Goal: Transaction & Acquisition: Purchase product/service

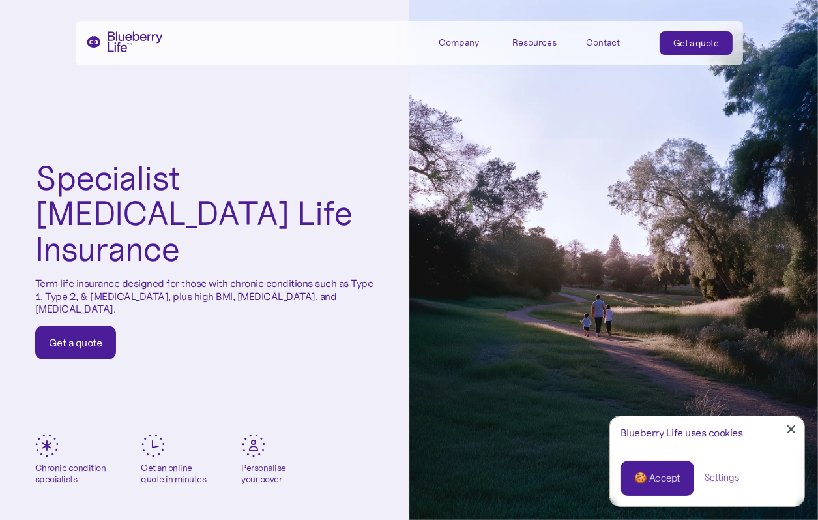
click at [96, 325] on link "Get a quote" at bounding box center [75, 342] width 81 height 34
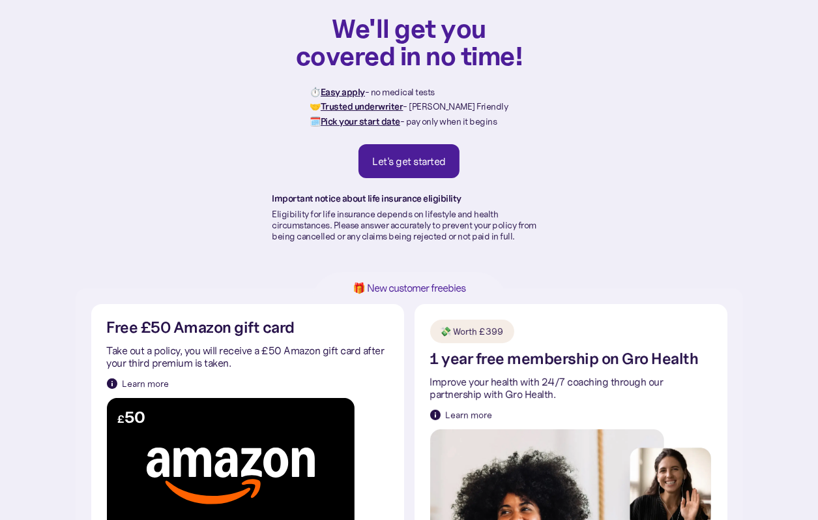
scroll to position [68, 0]
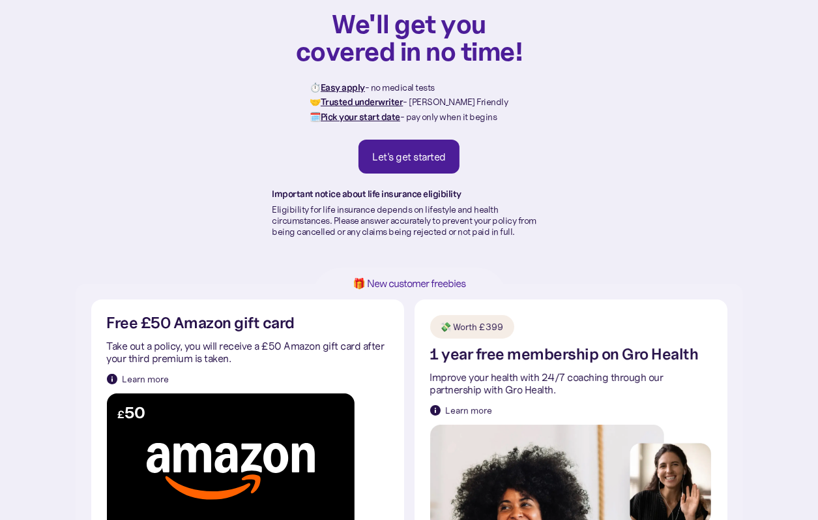
click at [442, 166] on link "Let's get started" at bounding box center [409, 157] width 101 height 34
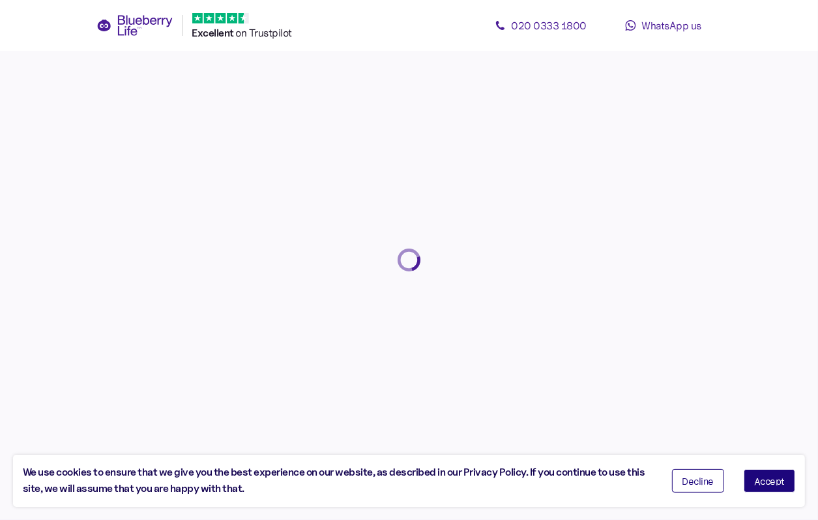
click at [765, 482] on span "Accept" at bounding box center [769, 480] width 31 height 9
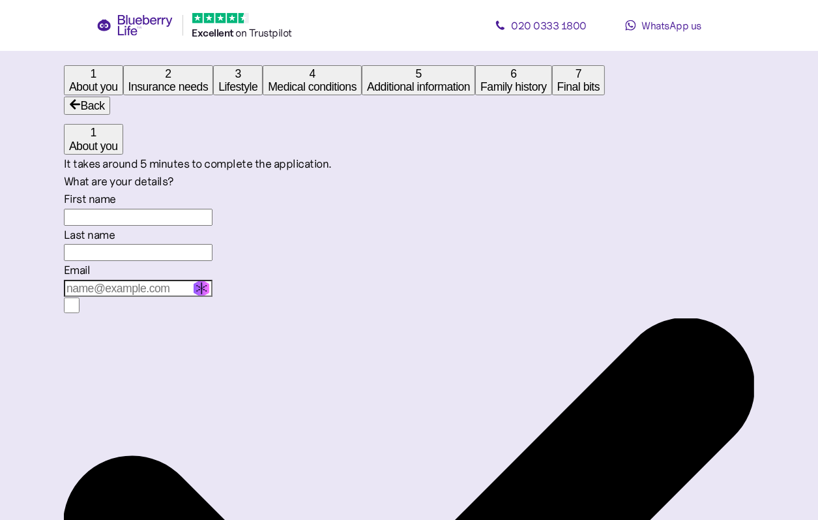
scroll to position [25, 0]
click at [213, 225] on input "First name" at bounding box center [138, 216] width 149 height 17
type input "Graham"
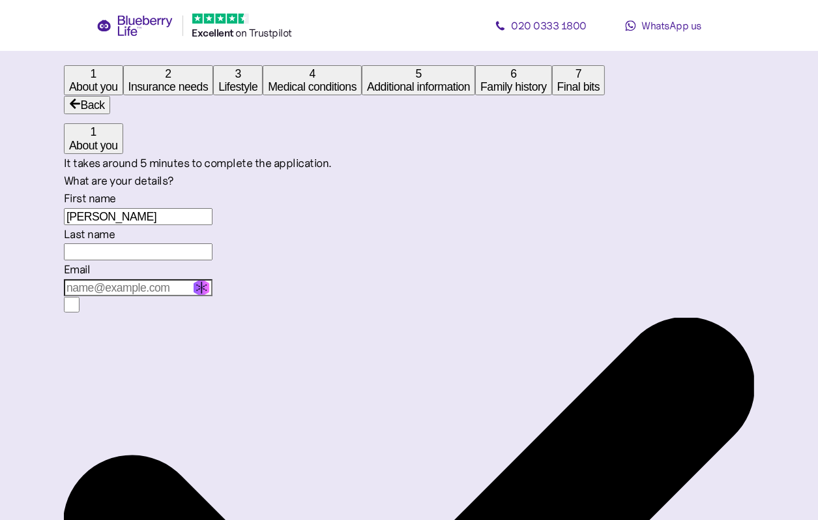
type input "Nicol"
type input "graham@nicol.org.uk"
type input "**********"
type input "****"
type input "********"
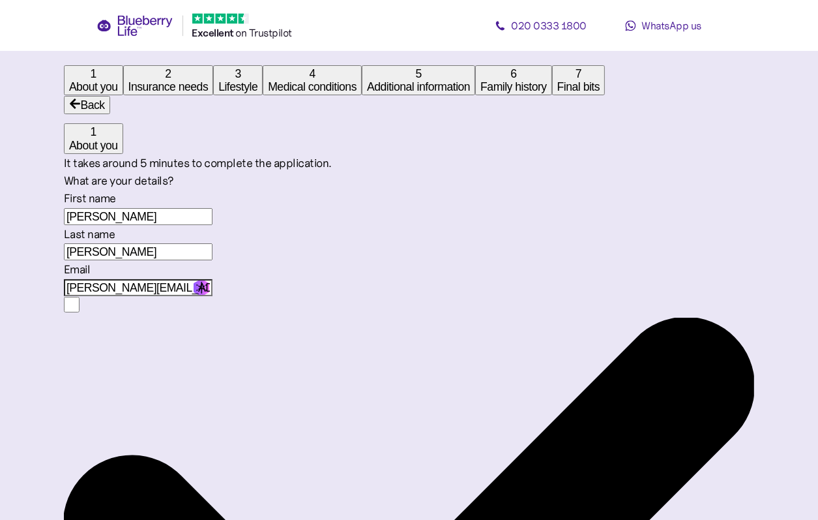
type input "25"
type input "1"
type input "****"
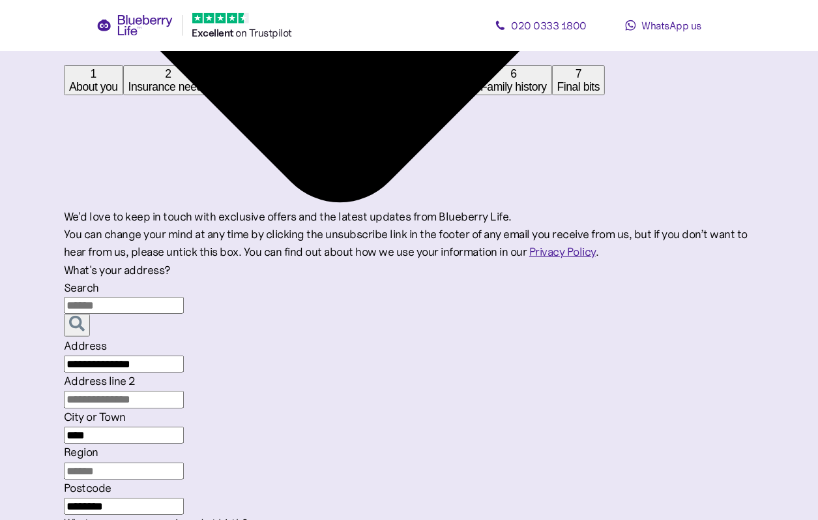
scroll to position [644, 0]
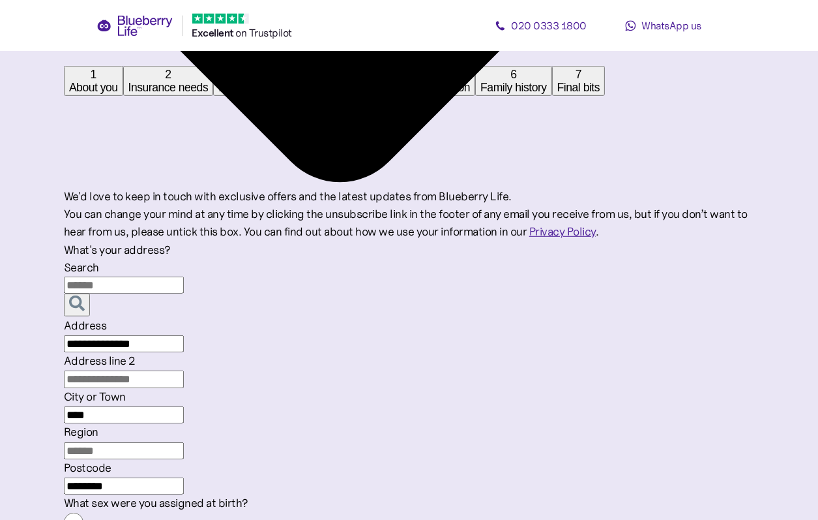
click at [184, 441] on input "Region" at bounding box center [124, 449] width 120 height 17
type input "**********"
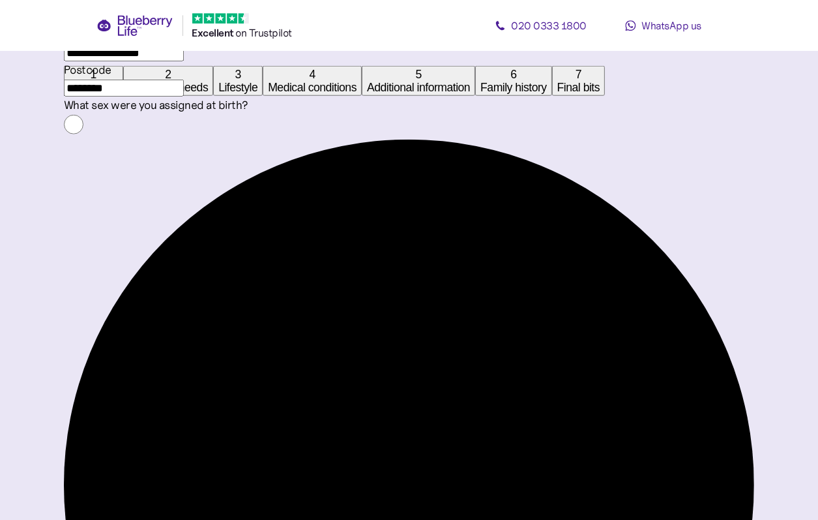
scroll to position [1057, 0]
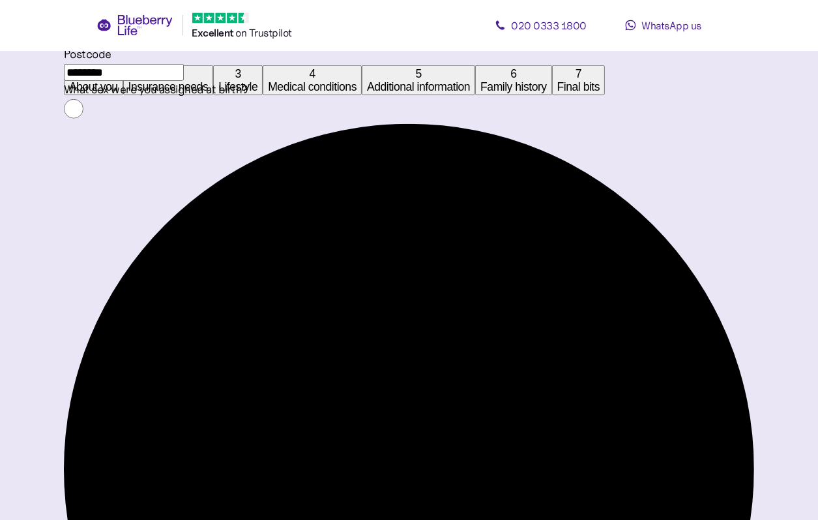
type input "5"
type input "0"
type input "5"
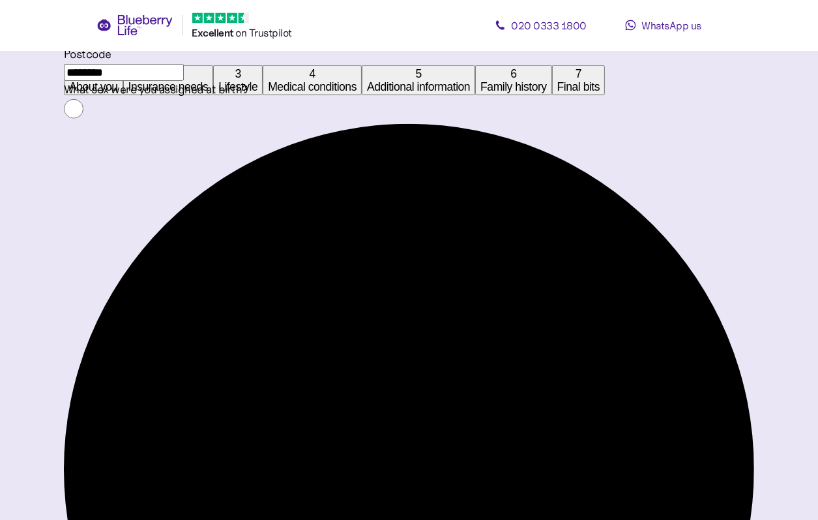
type input "11"
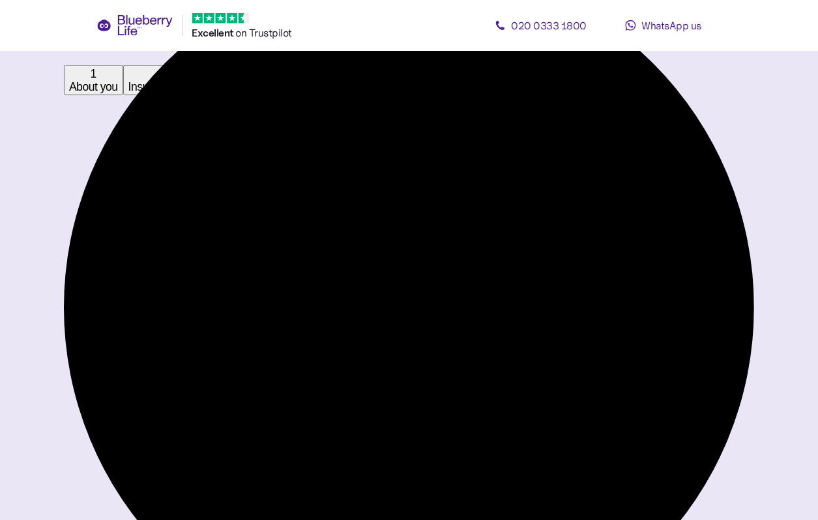
scroll to position [1226, 0]
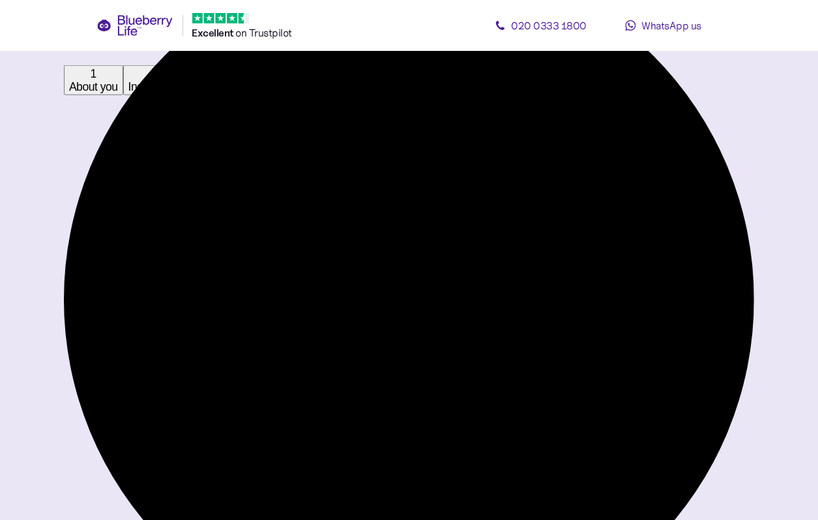
type input "***"
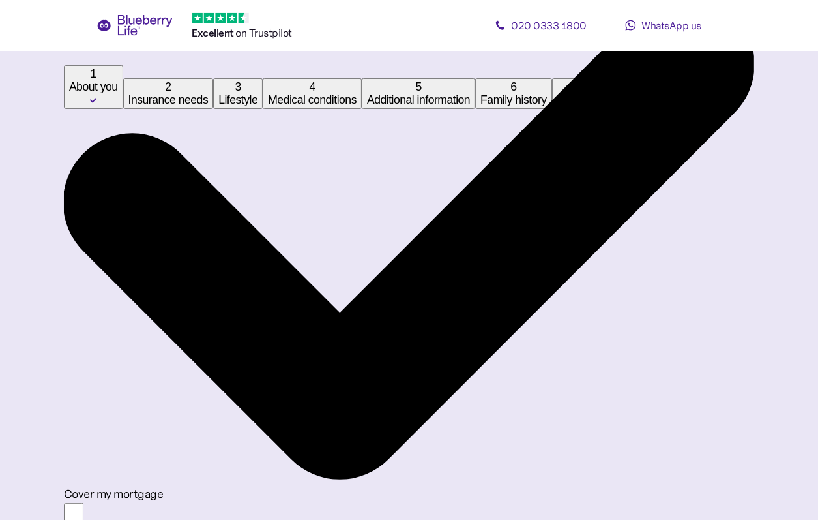
scroll to position [275, 0]
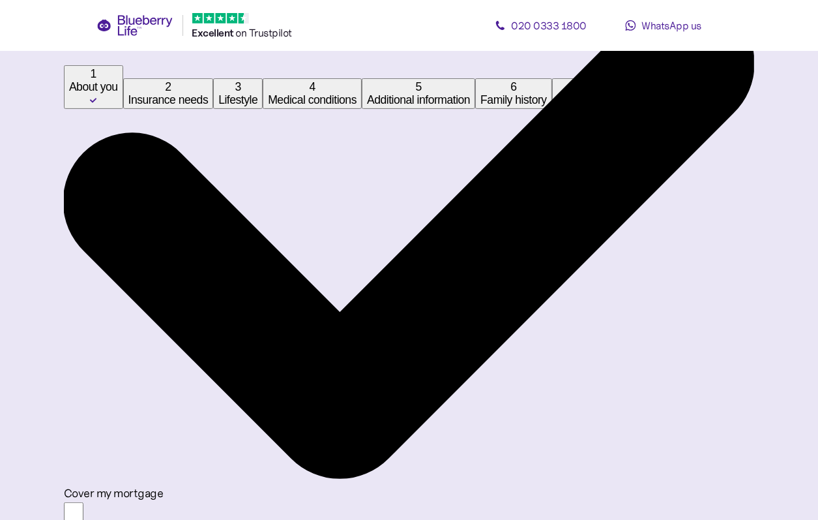
type input "**"
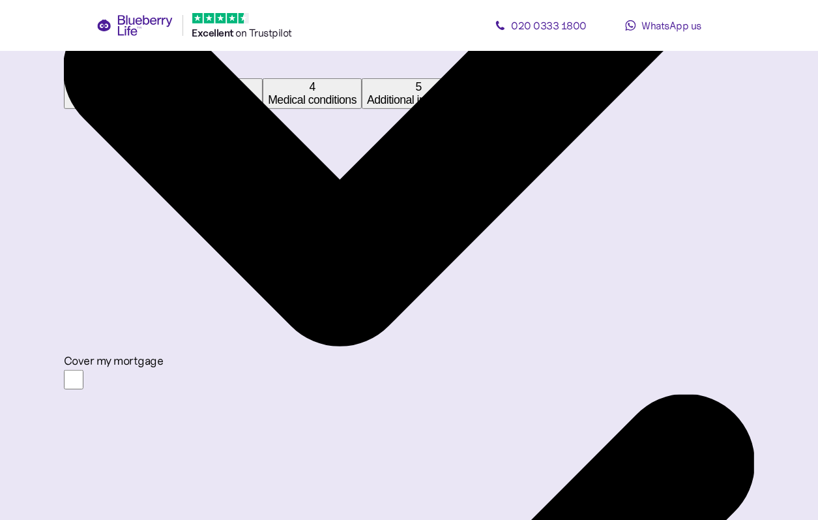
scroll to position [413, 0]
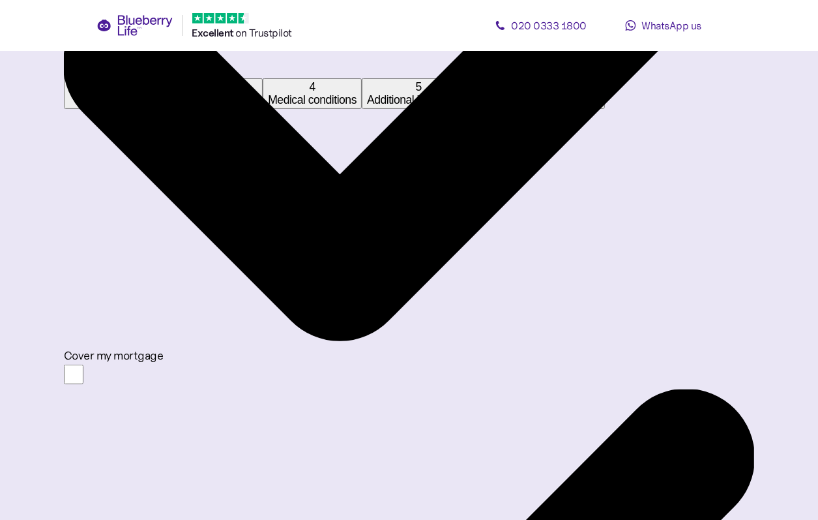
type input "*******"
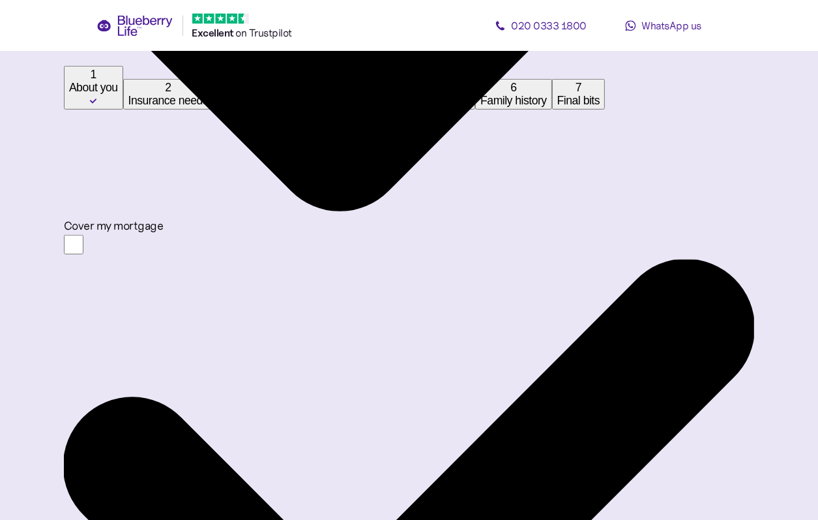
scroll to position [568, 0]
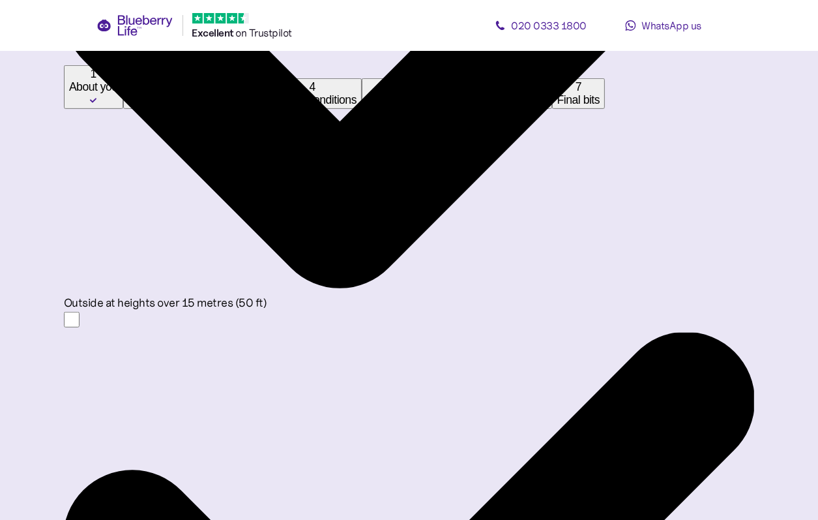
scroll to position [470, 0]
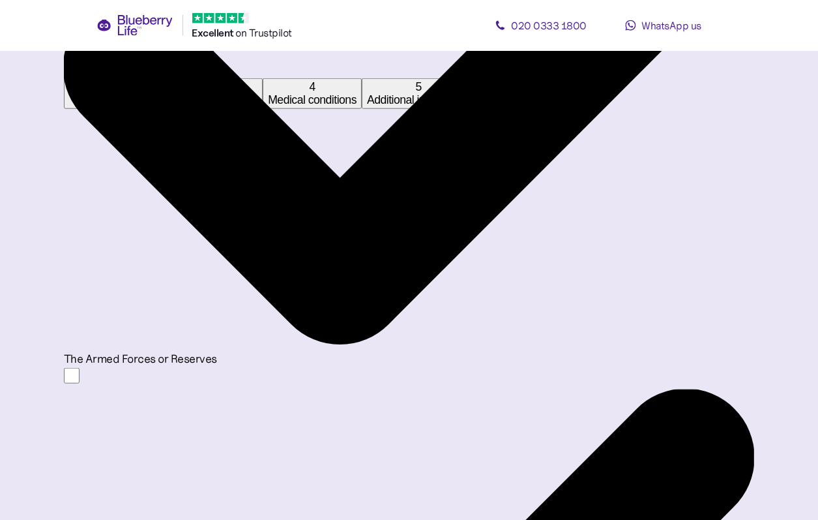
scroll to position [952, 0]
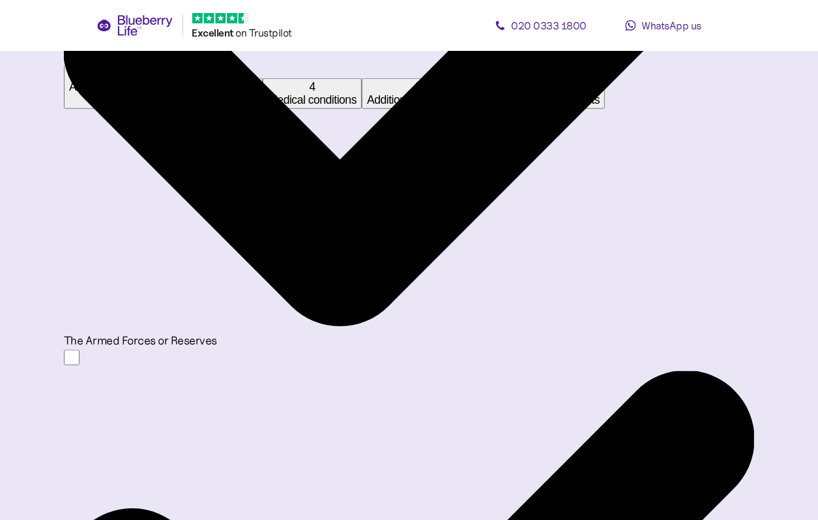
drag, startPoint x: 705, startPoint y: 378, endPoint x: 659, endPoint y: 377, distance: 47.0
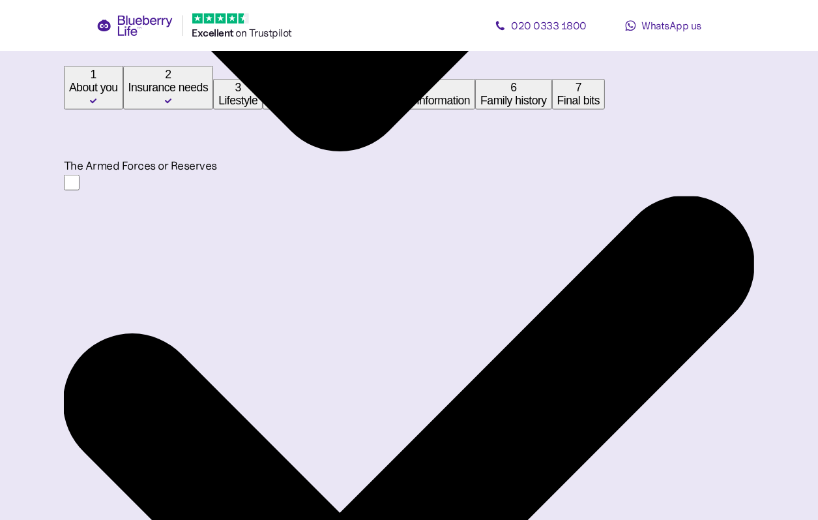
scroll to position [1129, 0]
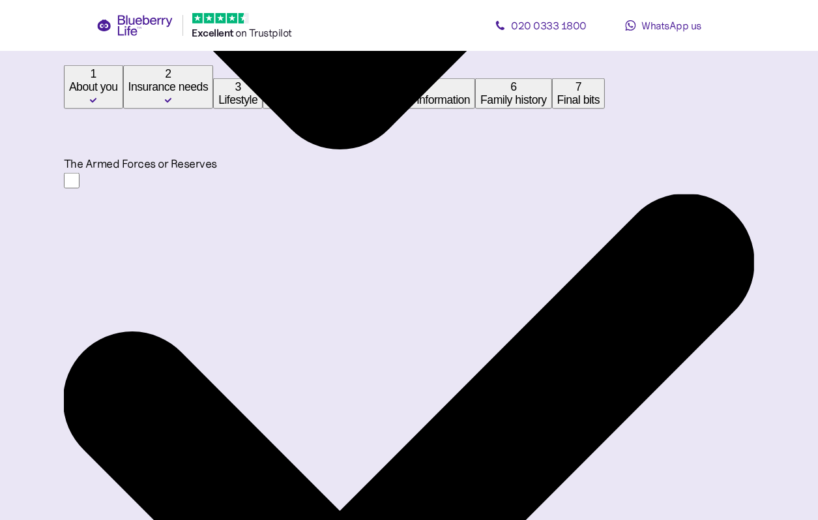
type input "*"
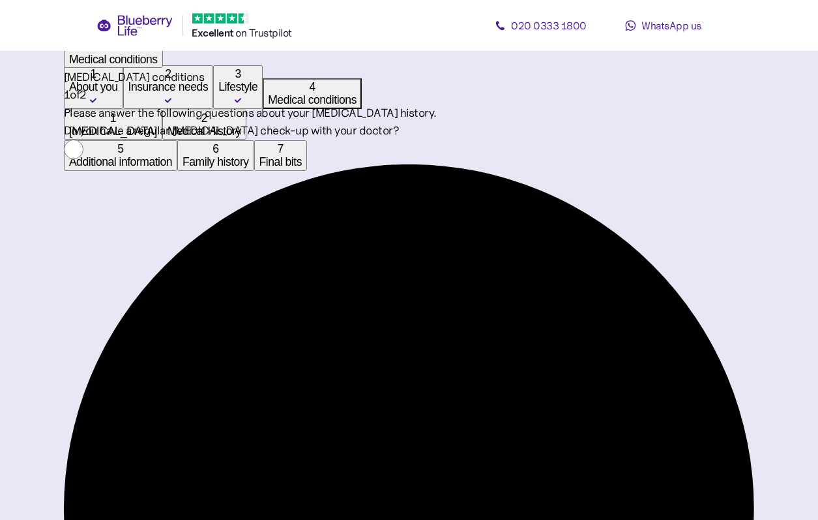
scroll to position [206, 0]
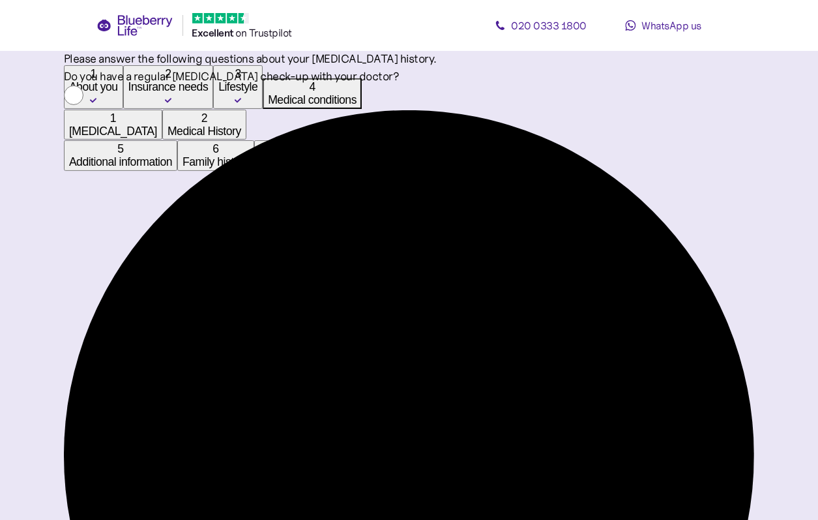
scroll to position [275, 0]
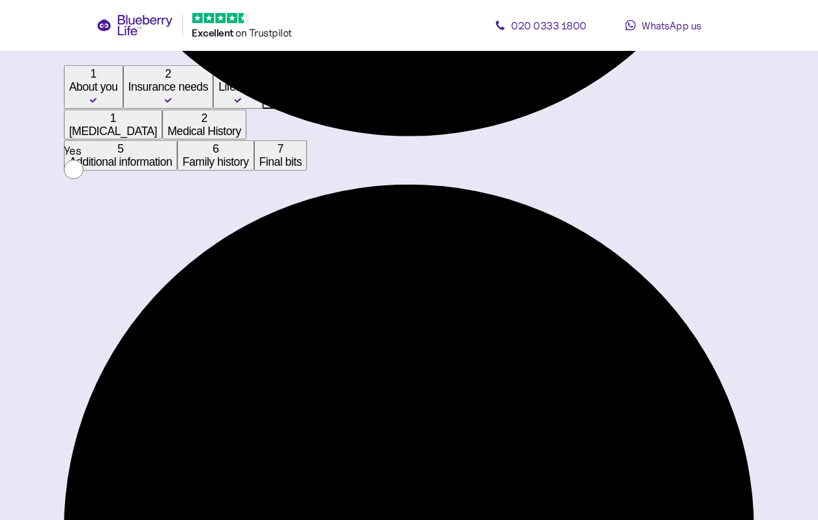
scroll to position [964, 0]
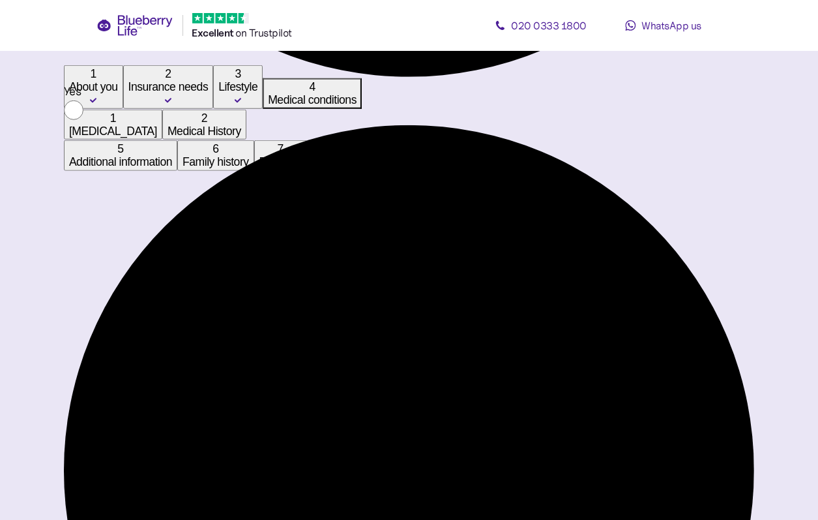
type input "****"
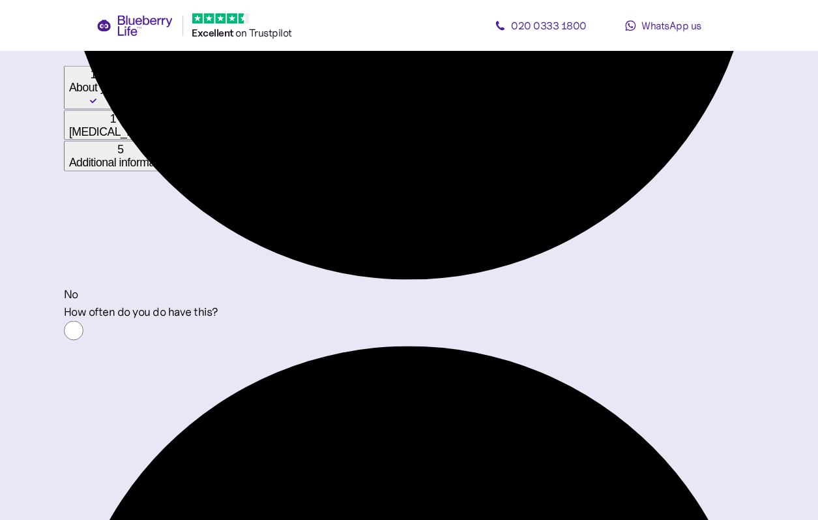
scroll to position [1505, 0]
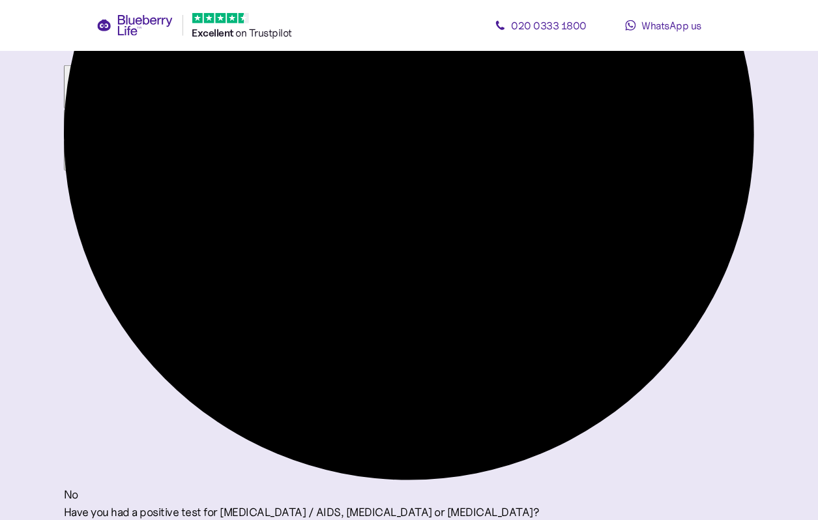
scroll to position [1247, 0]
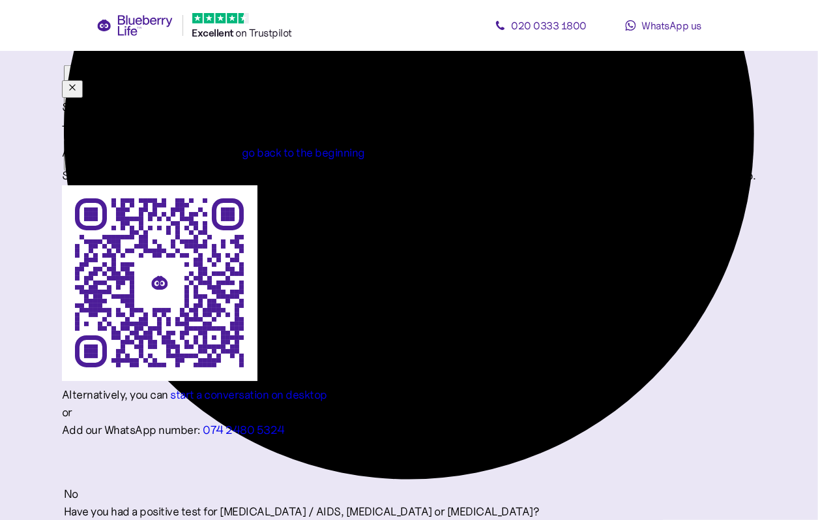
click at [78, 82] on icon "button" at bounding box center [72, 87] width 10 height 10
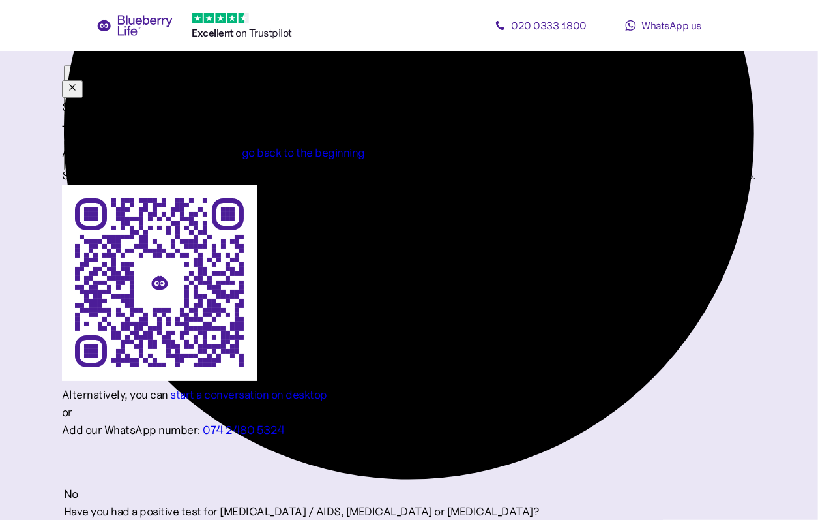
click at [75, 85] on icon "button" at bounding box center [72, 88] width 6 height 6
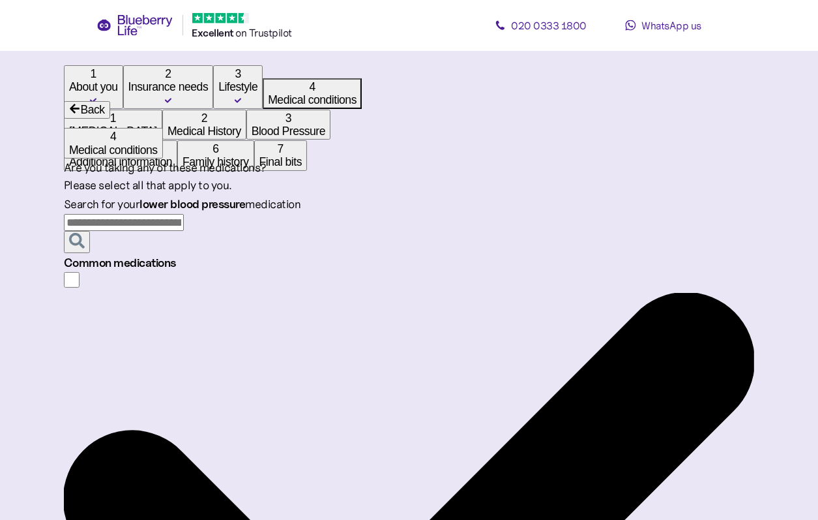
scroll to position [138, 0]
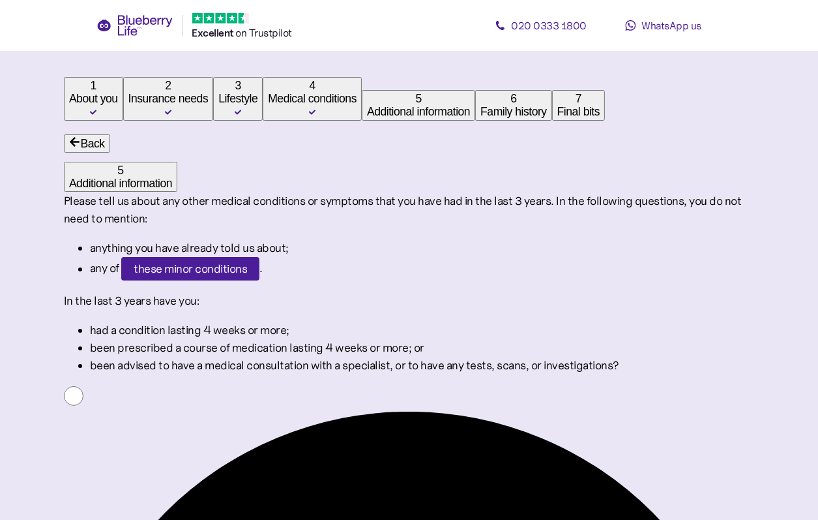
click at [268, 105] on div "Medical conditions" at bounding box center [312, 98] width 89 height 13
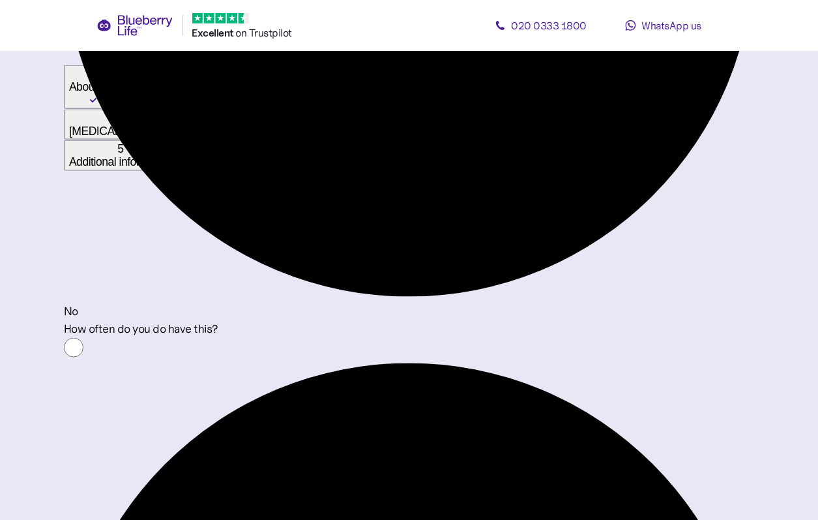
scroll to position [1505, 0]
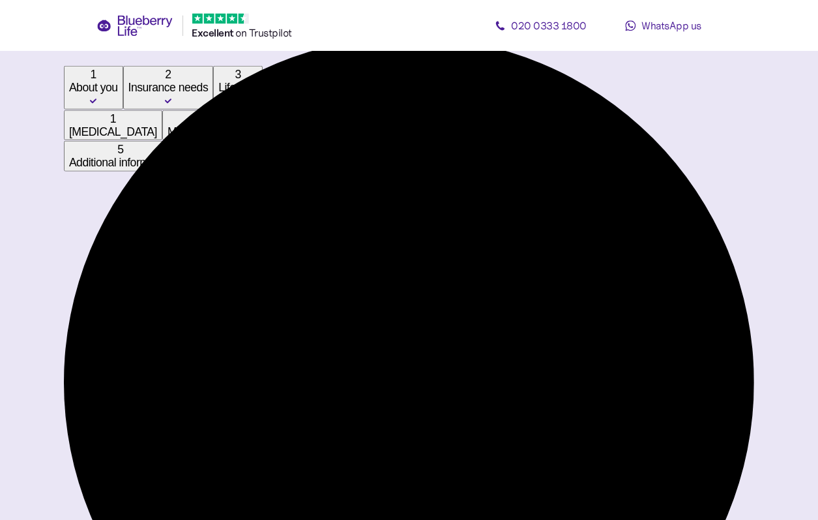
scroll to position [971, 0]
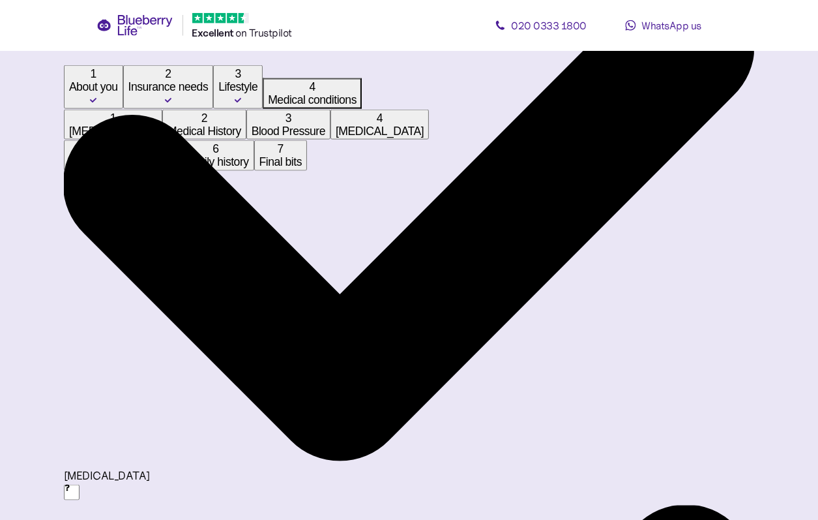
scroll to position [1487, 0]
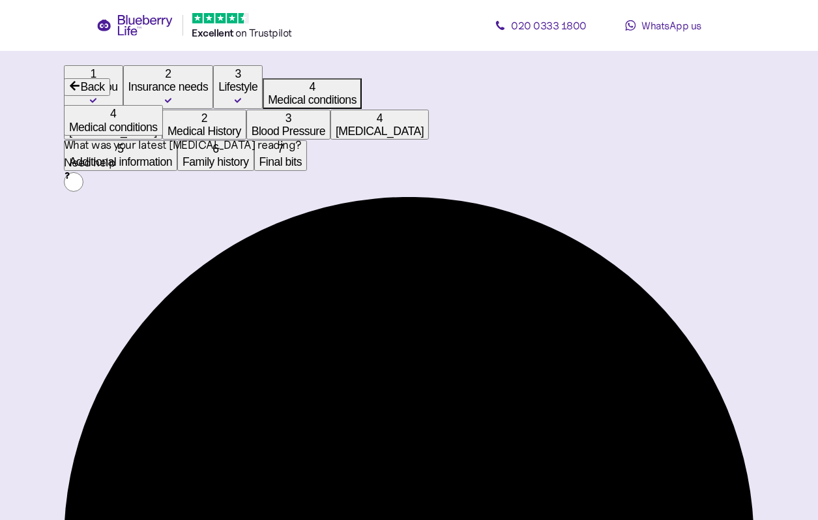
scroll to position [138, 0]
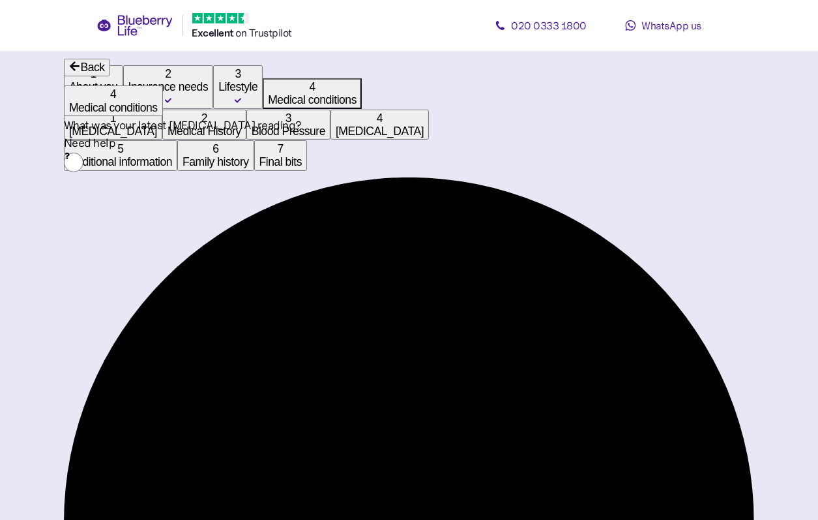
type input "***"
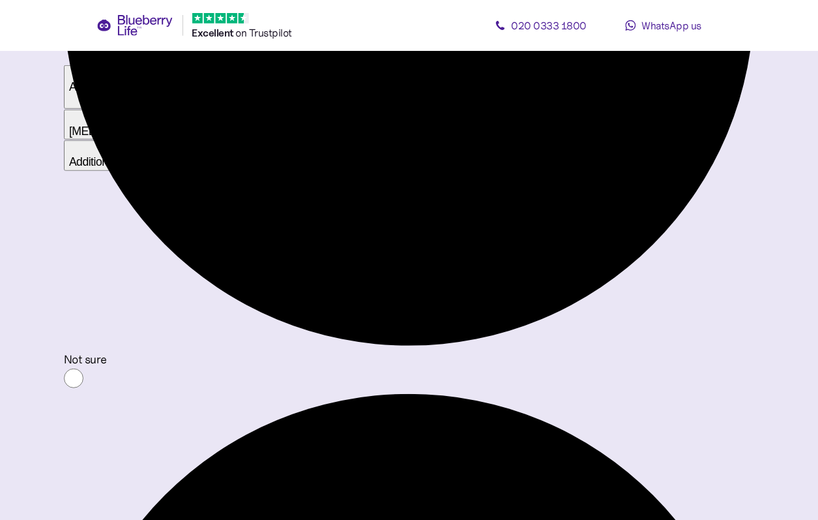
scroll to position [688, 0]
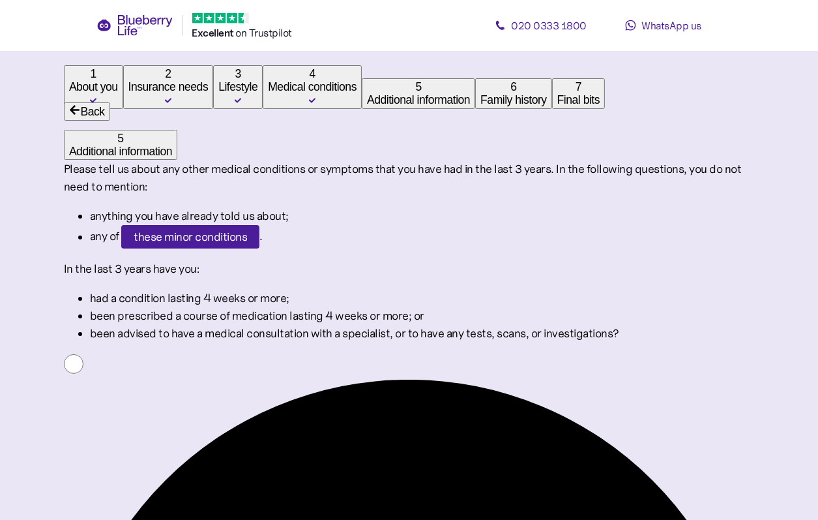
scroll to position [68, 0]
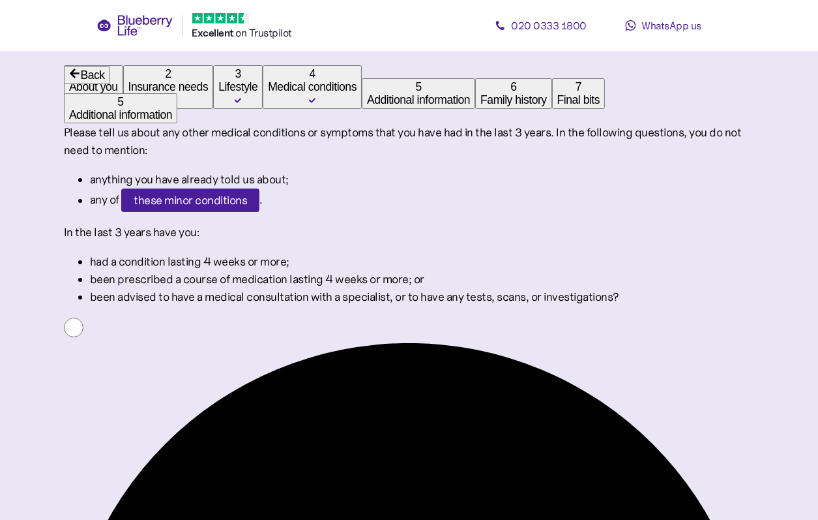
click at [247, 199] on span "these minor conditions" at bounding box center [190, 200] width 113 height 22
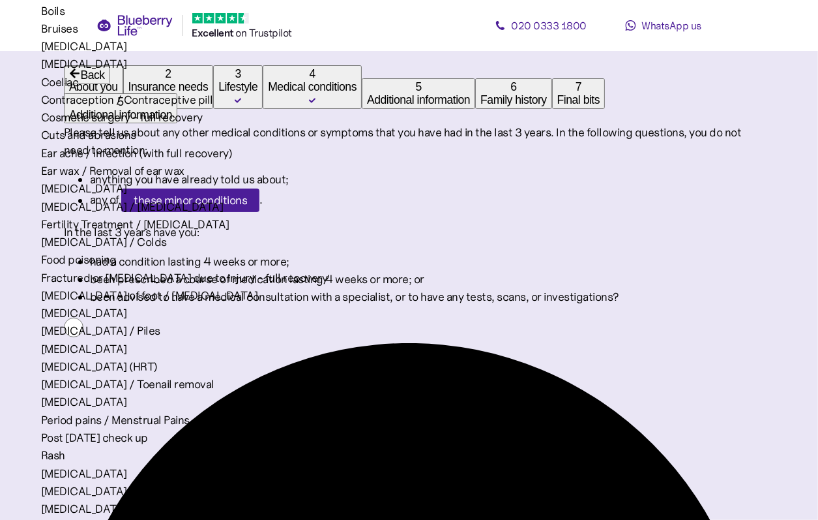
scroll to position [0, 0]
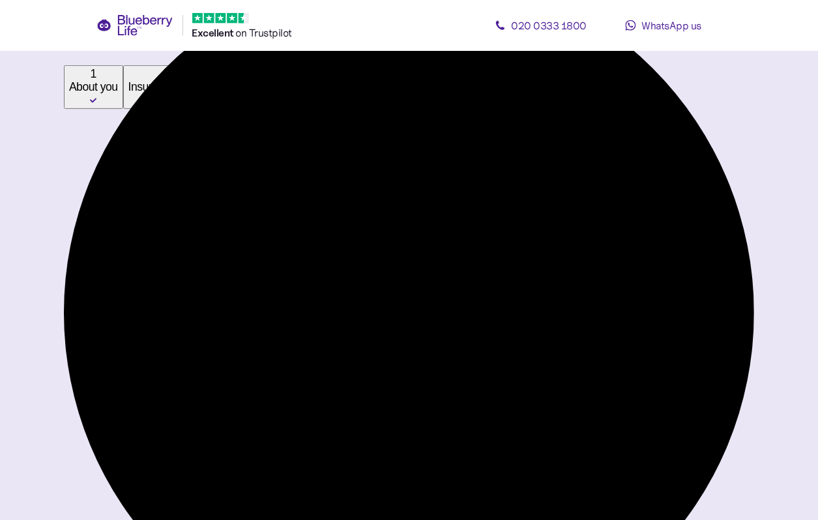
scroll to position [482, 0]
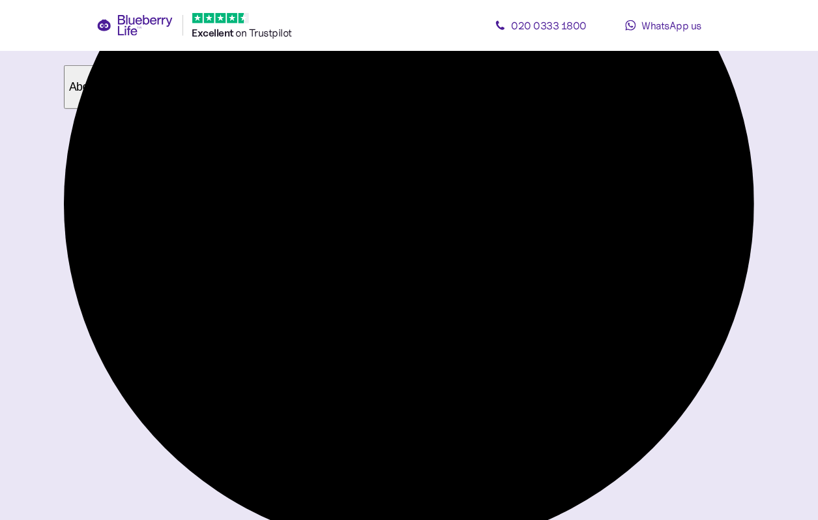
scroll to position [555, 0]
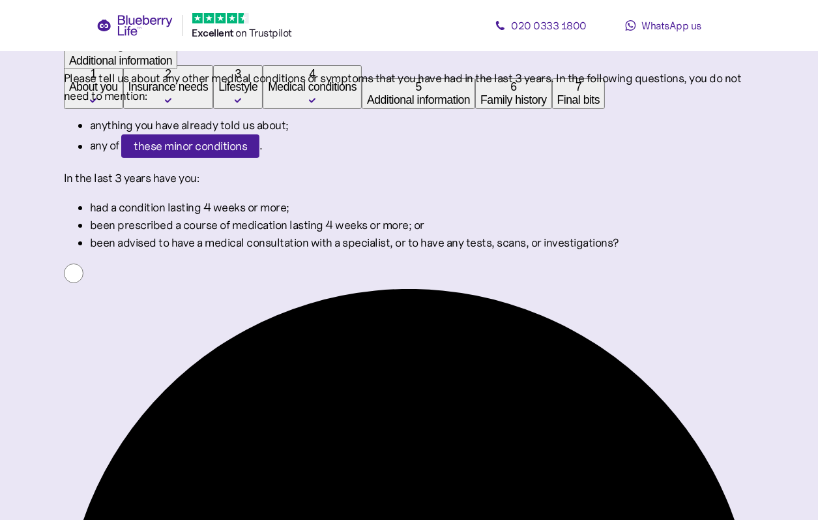
scroll to position [96, 0]
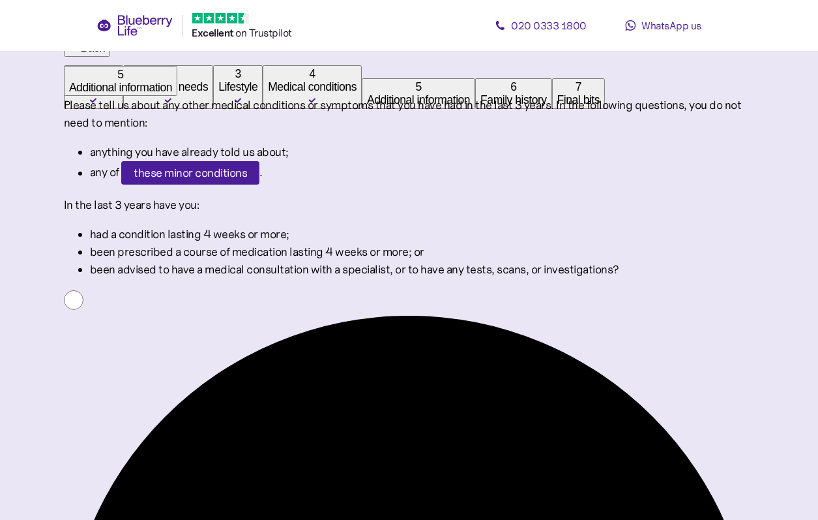
type textarea "**********"
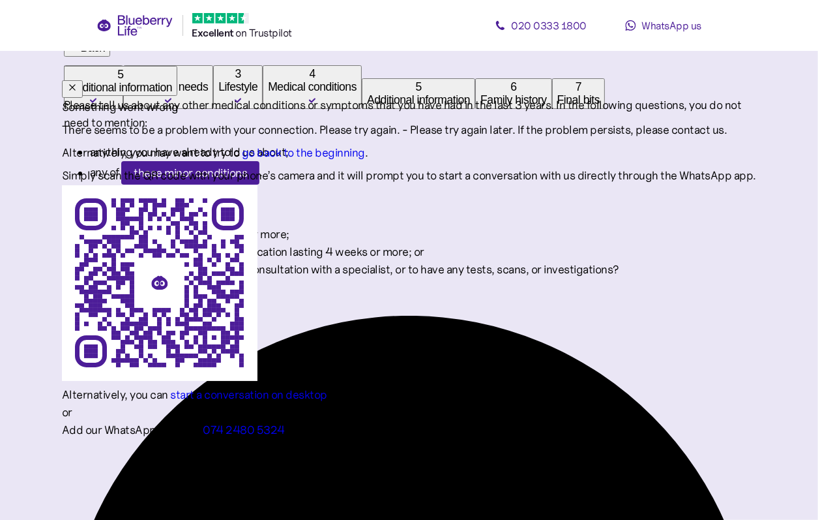
click at [78, 82] on icon "button" at bounding box center [72, 87] width 10 height 10
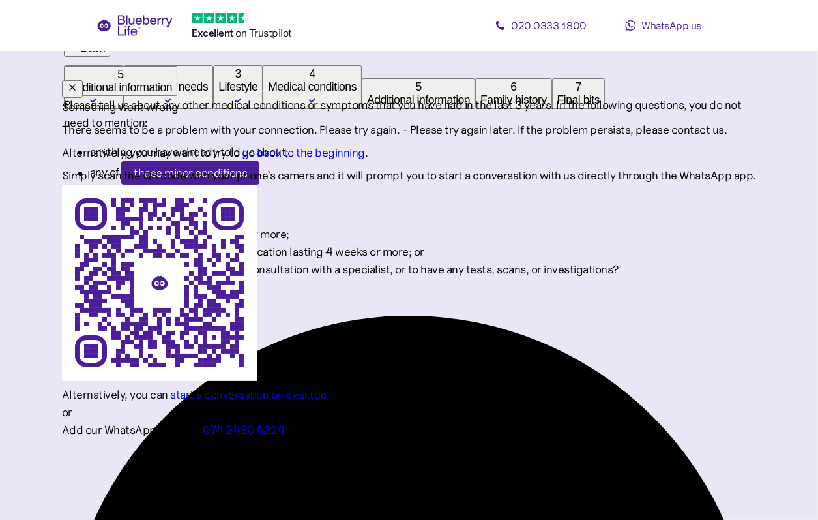
click at [78, 82] on icon "button" at bounding box center [72, 87] width 10 height 10
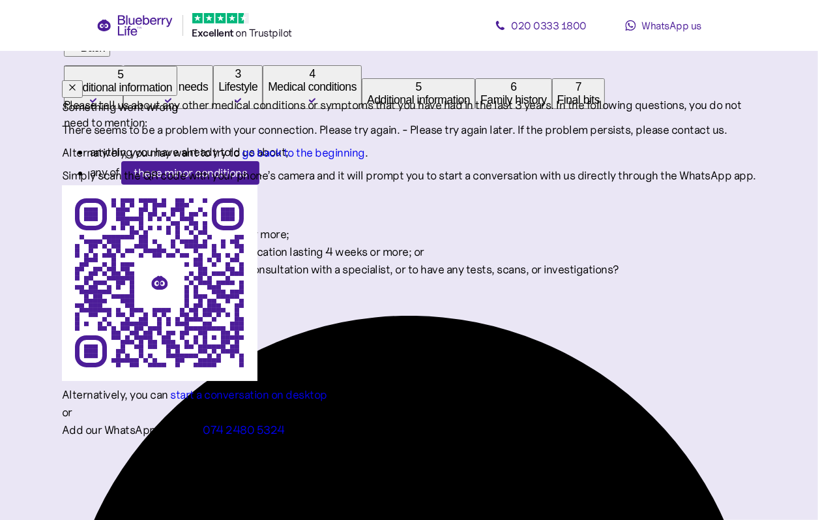
click at [78, 82] on icon "button" at bounding box center [72, 87] width 10 height 10
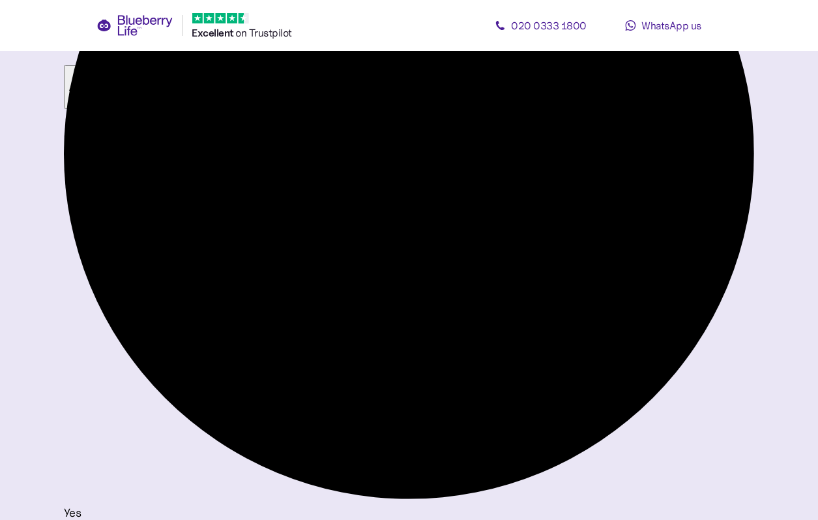
scroll to position [644, 0]
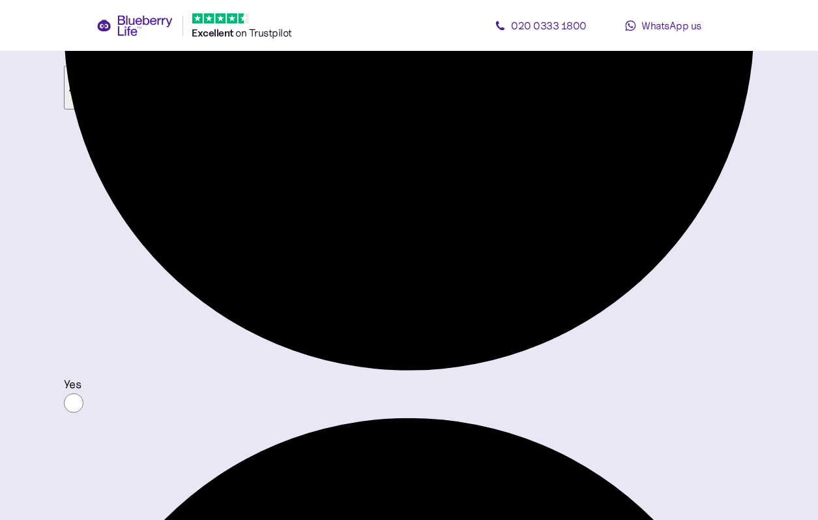
scroll to position [734, 0]
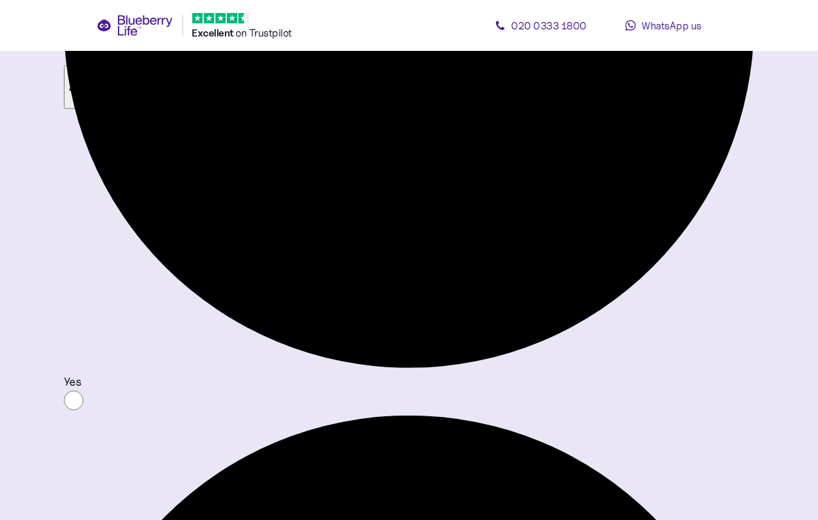
type textarea "**********"
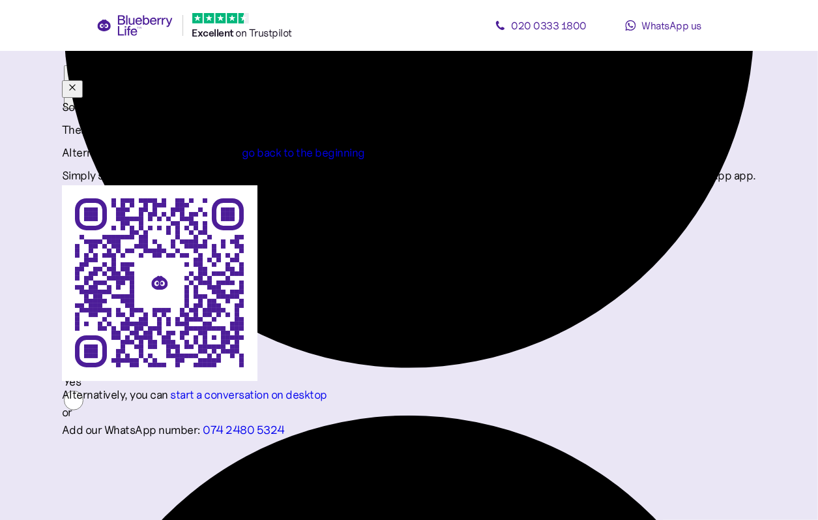
click at [78, 82] on icon "button" at bounding box center [72, 87] width 10 height 10
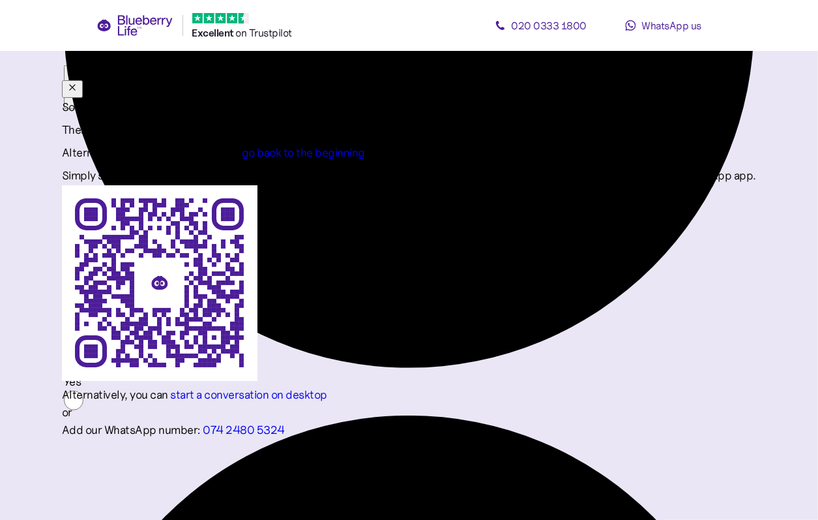
click at [78, 82] on icon "button" at bounding box center [72, 87] width 10 height 10
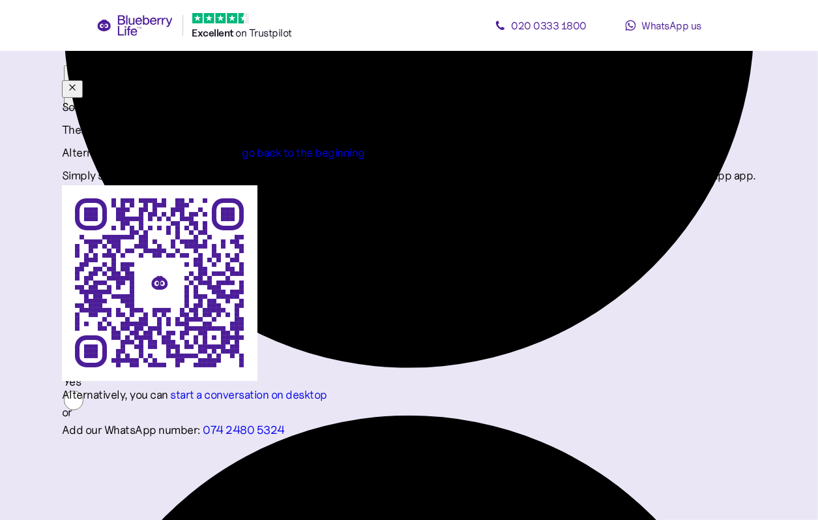
click at [78, 82] on icon "button" at bounding box center [72, 87] width 10 height 10
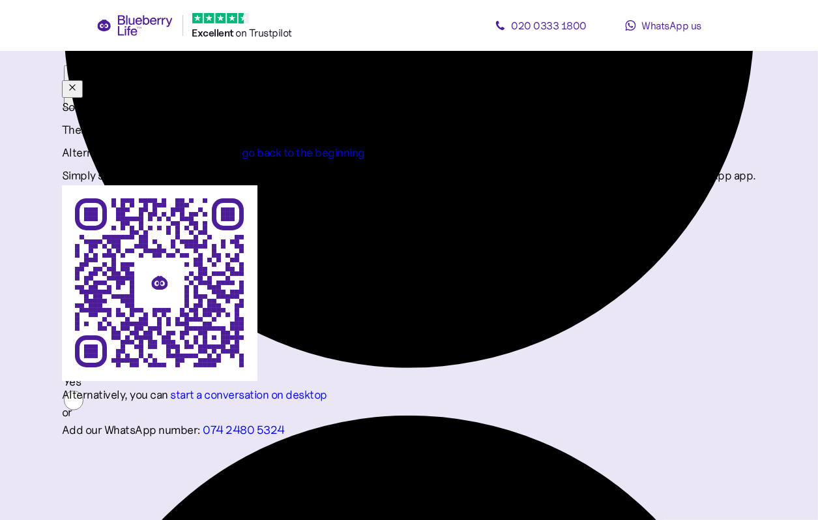
click at [78, 82] on icon "button" at bounding box center [72, 87] width 10 height 10
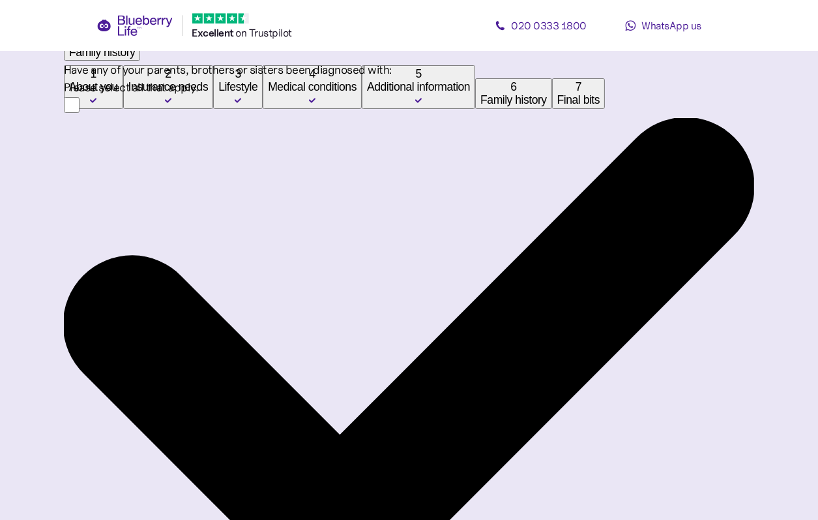
scroll to position [138, 0]
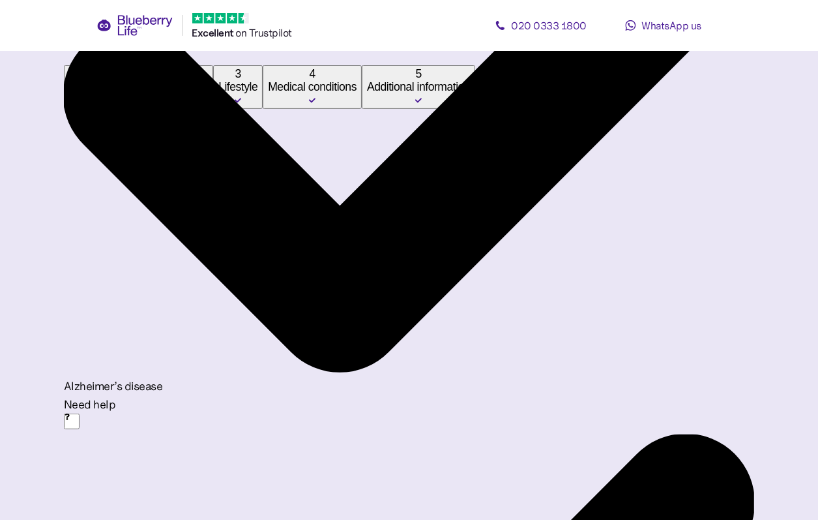
scroll to position [377, 0]
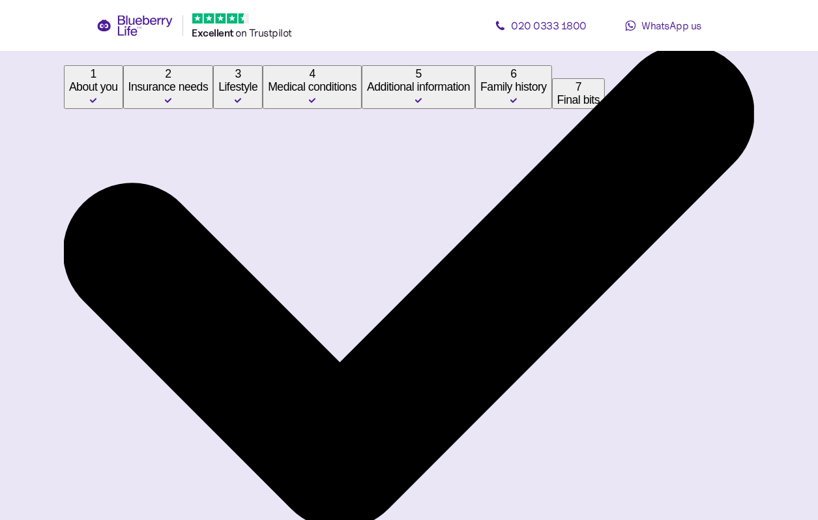
scroll to position [206, 0]
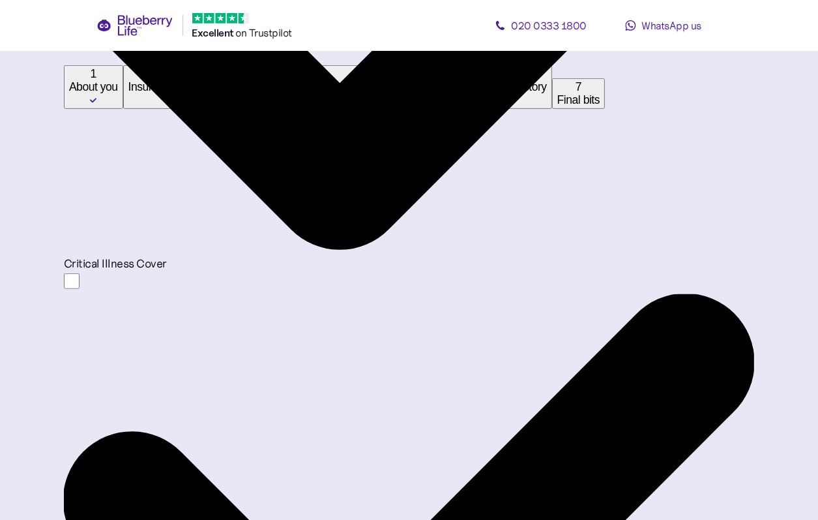
scroll to position [527, 0]
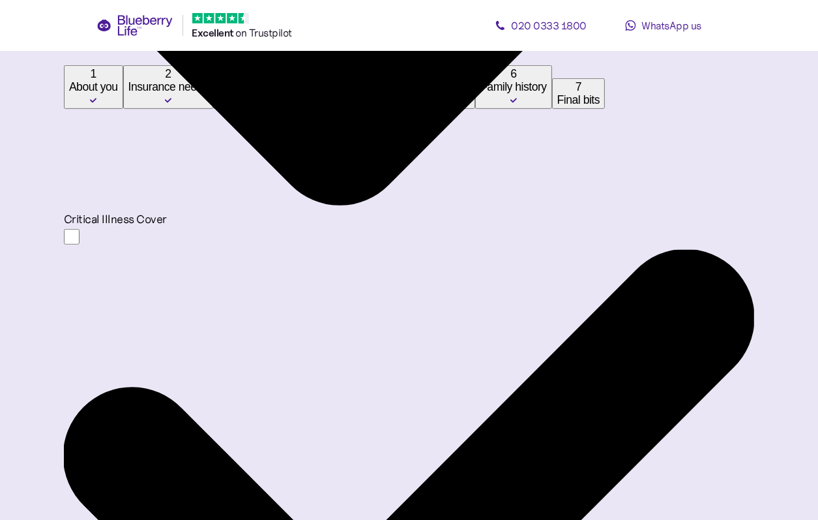
type input "**********"
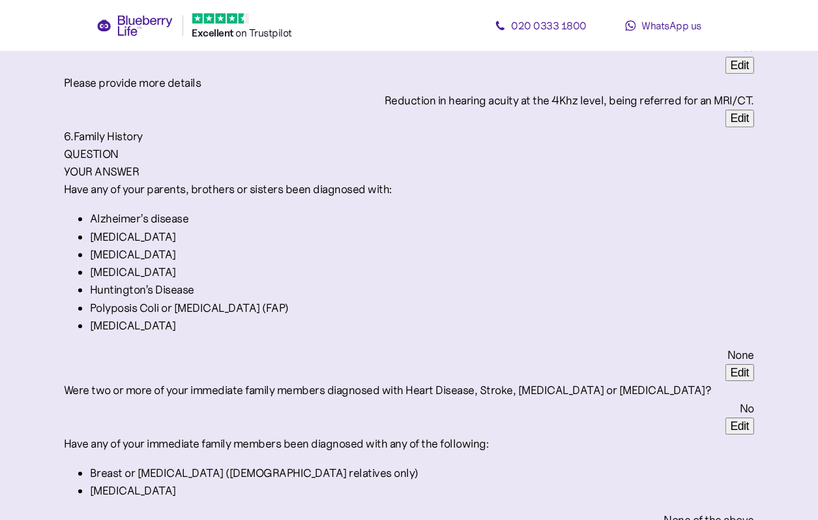
scroll to position [3394, 0]
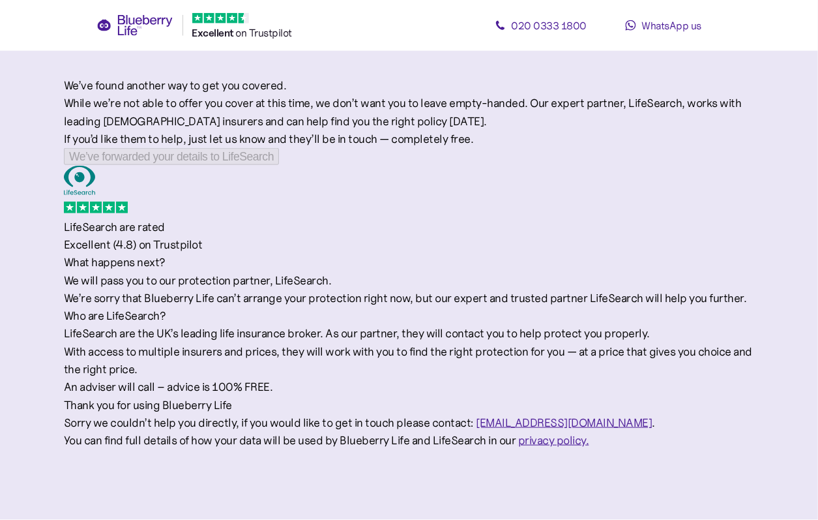
scroll to position [158, 0]
